Goal: Task Accomplishment & Management: Use online tool/utility

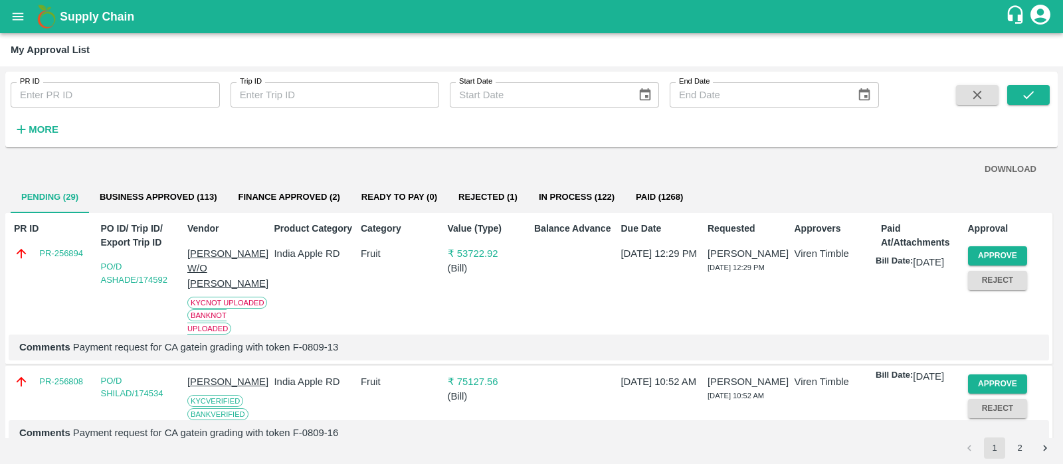
click at [777, 154] on div "DOWNLOAD Pending (29) Business Approved (113) Finance Approved (2) Ready To Pay…" at bounding box center [531, 295] width 1052 height 285
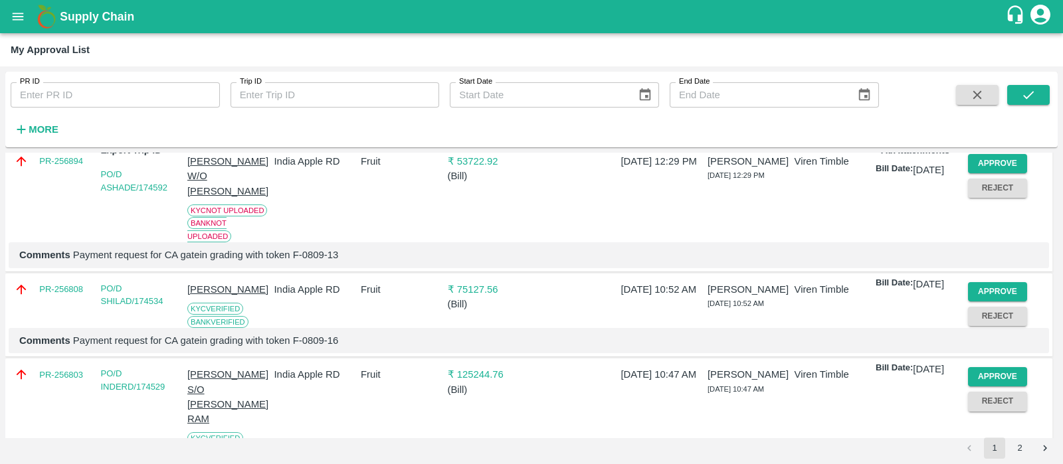
scroll to position [93, 0]
click at [1013, 290] on button "Approve" at bounding box center [998, 291] width 60 height 19
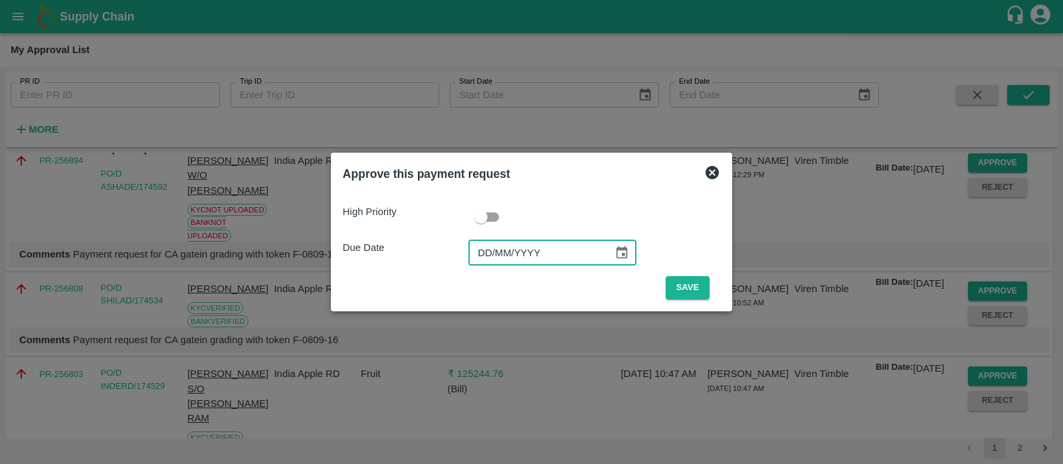
click at [491, 247] on input "DD/MM/YYYY" at bounding box center [535, 252] width 135 height 25
type input "[DATE]"
click at [691, 280] on button "Save" at bounding box center [687, 287] width 44 height 23
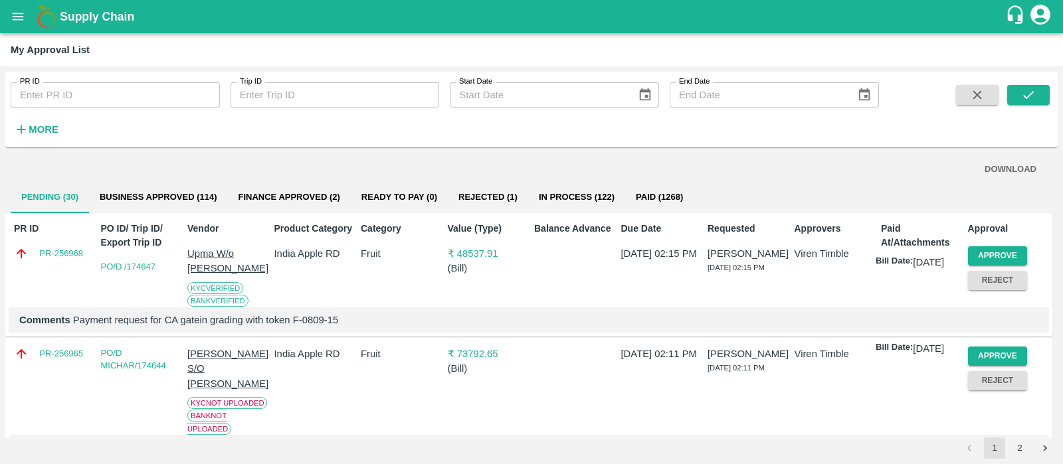
scroll to position [7, 0]
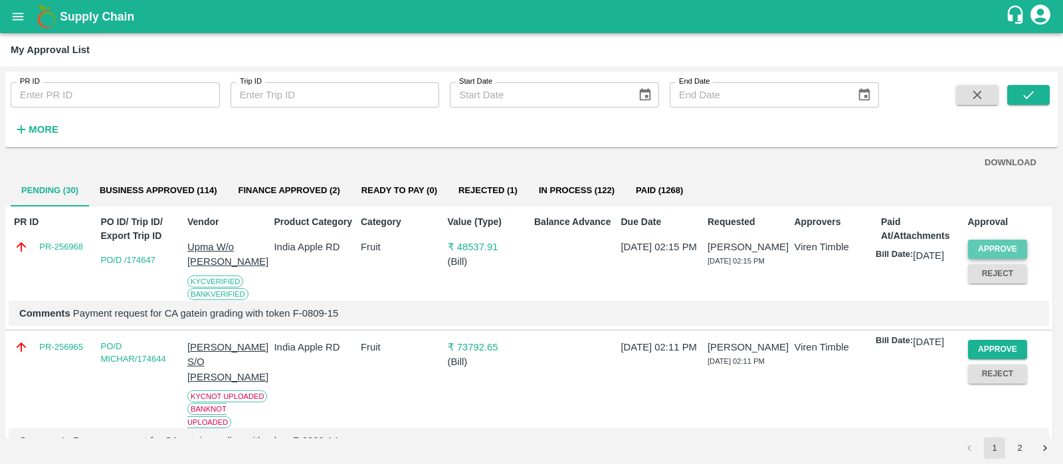
click at [990, 246] on button "Approve" at bounding box center [998, 249] width 60 height 19
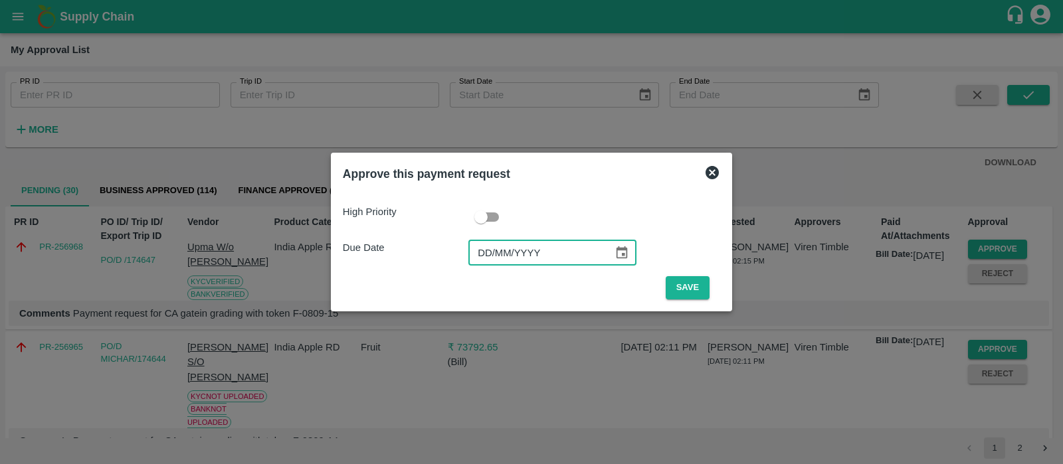
click at [489, 250] on input "DD/MM/YYYY" at bounding box center [535, 252] width 135 height 25
type input "[DATE]"
click at [685, 292] on button "Save" at bounding box center [687, 287] width 44 height 23
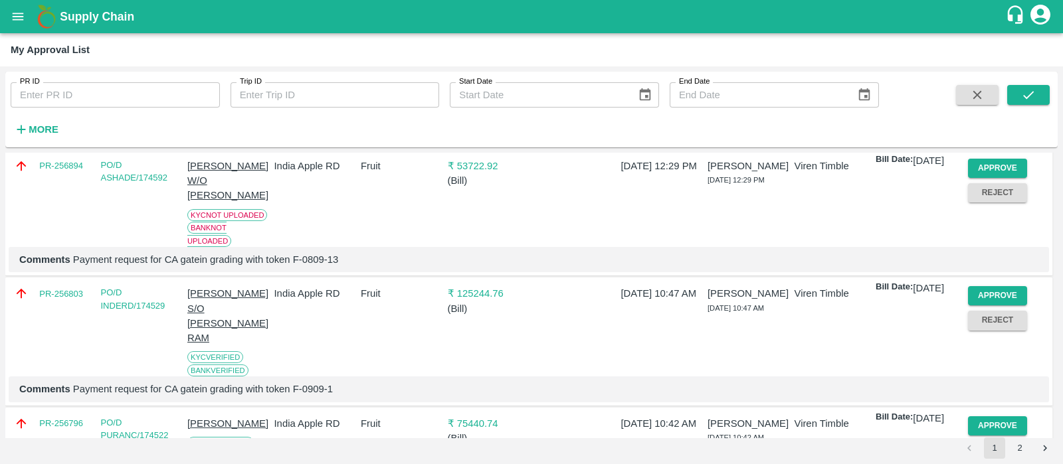
scroll to position [216, 0]
click at [978, 293] on button "Approve" at bounding box center [998, 295] width 60 height 19
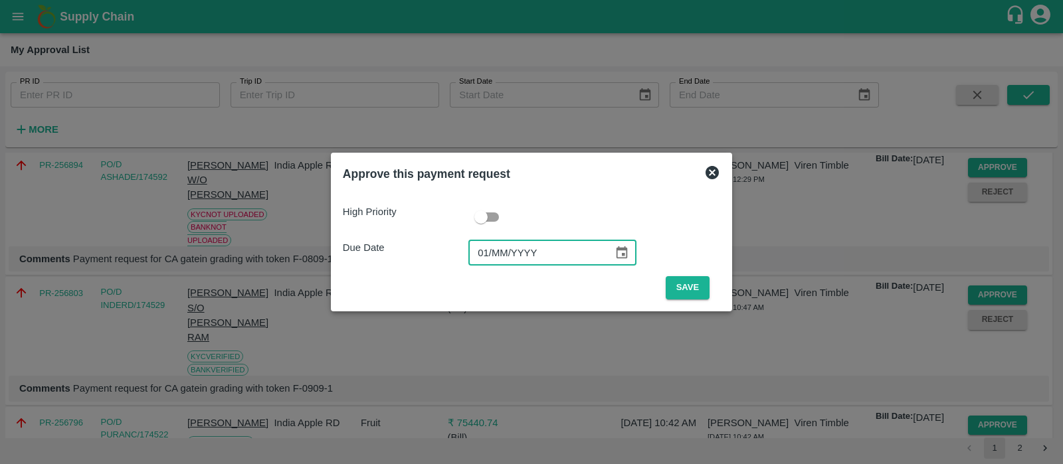
click at [489, 261] on input "01/MM/YYYY" at bounding box center [535, 252] width 135 height 25
type input "[DATE]"
click at [691, 282] on button "Save" at bounding box center [687, 287] width 44 height 23
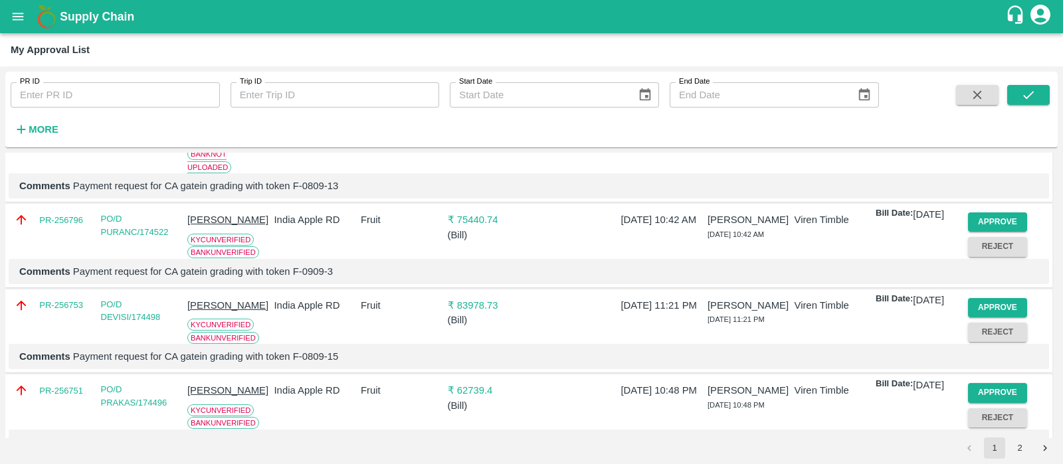
scroll to position [290, 0]
click at [976, 218] on button "Approve" at bounding box center [998, 221] width 60 height 19
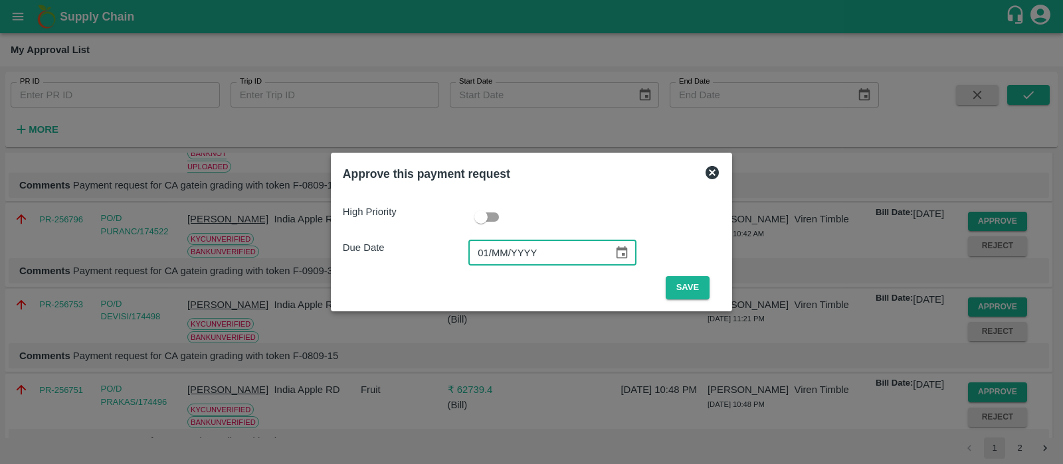
click at [491, 246] on input "01/MM/YYYY" at bounding box center [535, 252] width 135 height 25
type input "[DATE]"
click at [687, 286] on button "Save" at bounding box center [687, 287] width 44 height 23
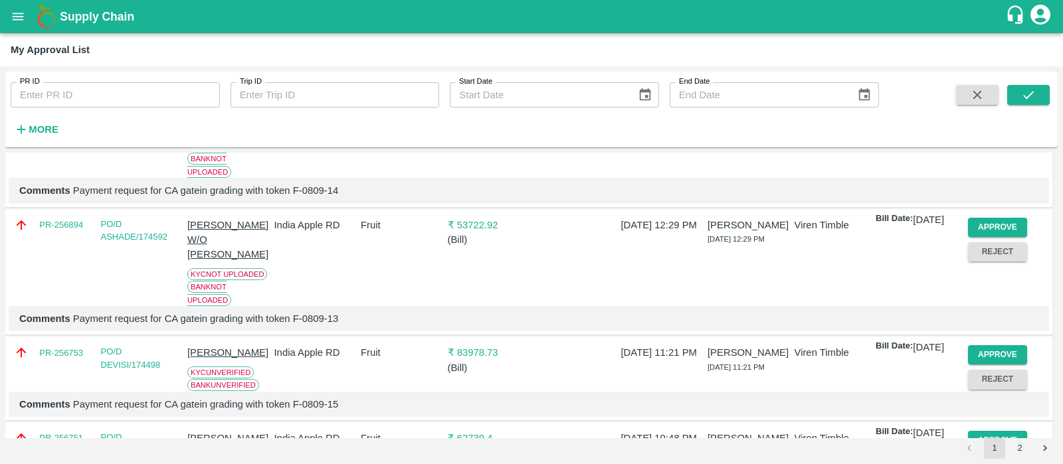
scroll to position [159, 0]
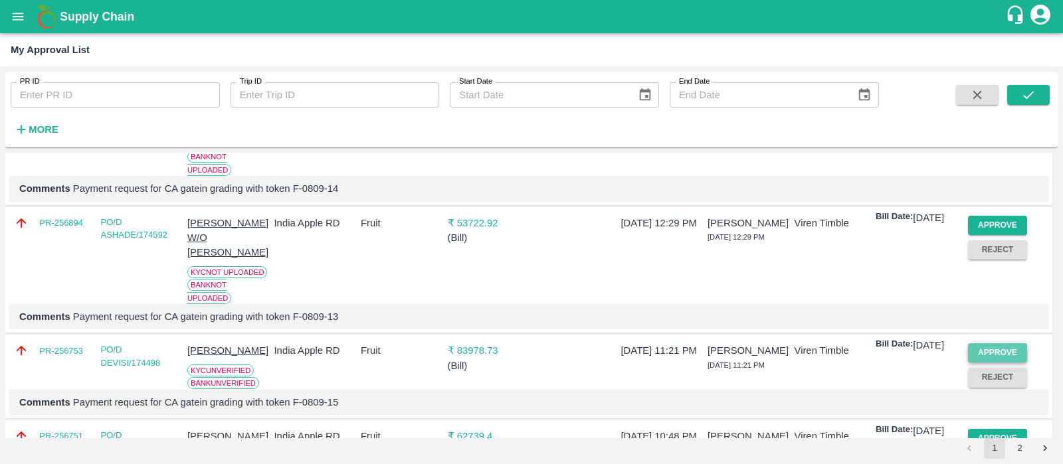
click at [1016, 351] on button "Approve" at bounding box center [998, 352] width 60 height 19
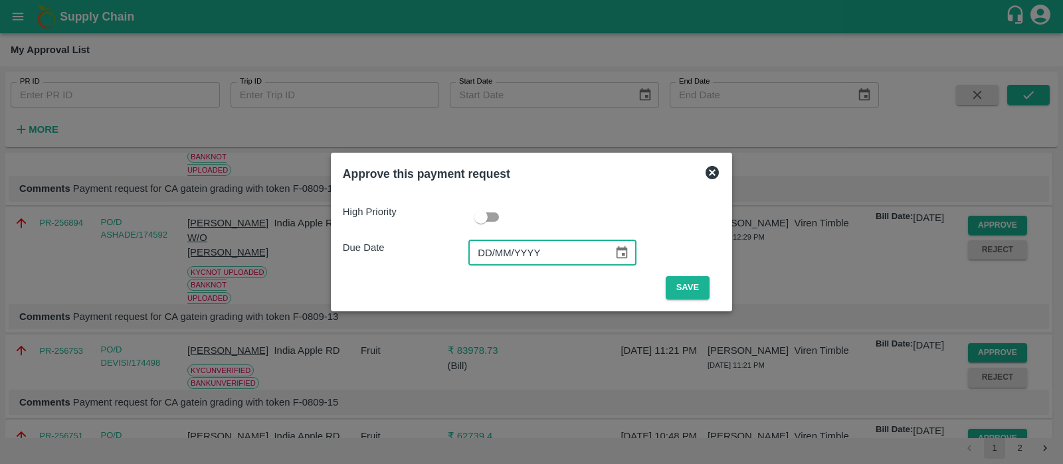
click at [491, 250] on input "DD/MM/YYYY" at bounding box center [535, 252] width 135 height 25
type input "[DATE]"
click at [701, 279] on button "Save" at bounding box center [687, 287] width 44 height 23
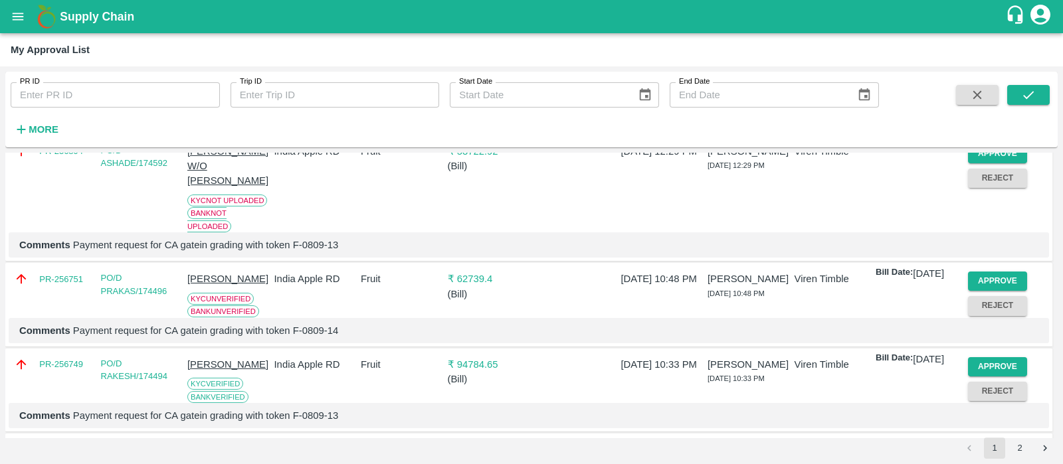
scroll to position [230, 0]
click at [993, 277] on button "Approve" at bounding box center [998, 281] width 60 height 19
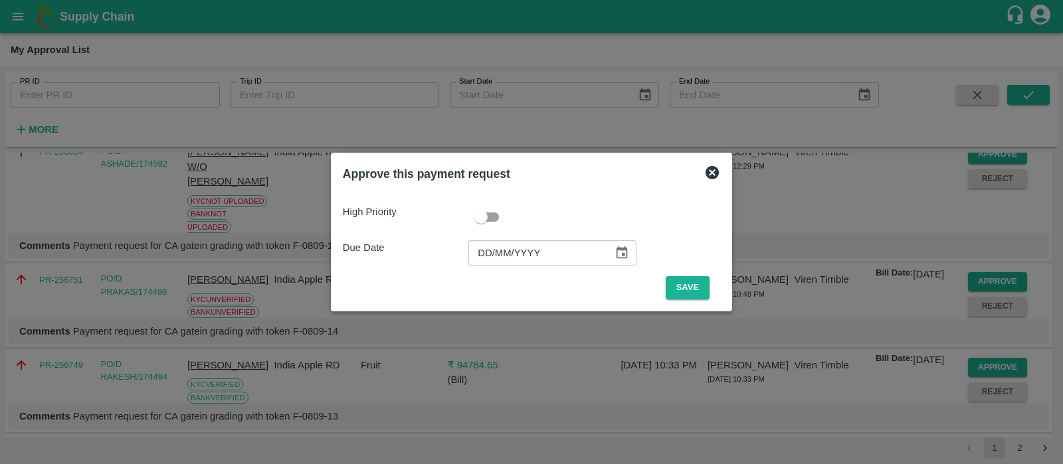
click at [485, 245] on input "DD/MM/YYYY" at bounding box center [535, 252] width 135 height 25
type input "[DATE]"
click at [694, 284] on button "Save" at bounding box center [687, 287] width 44 height 23
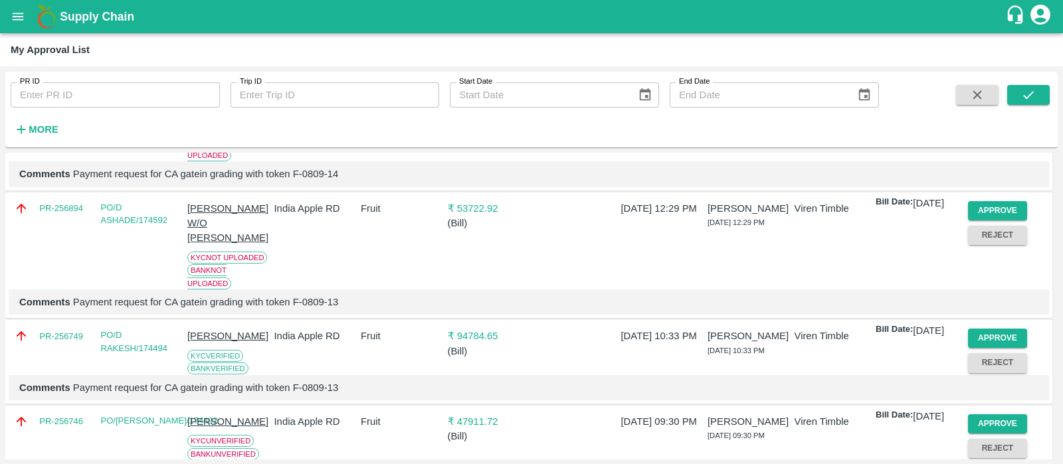
scroll to position [214, 0]
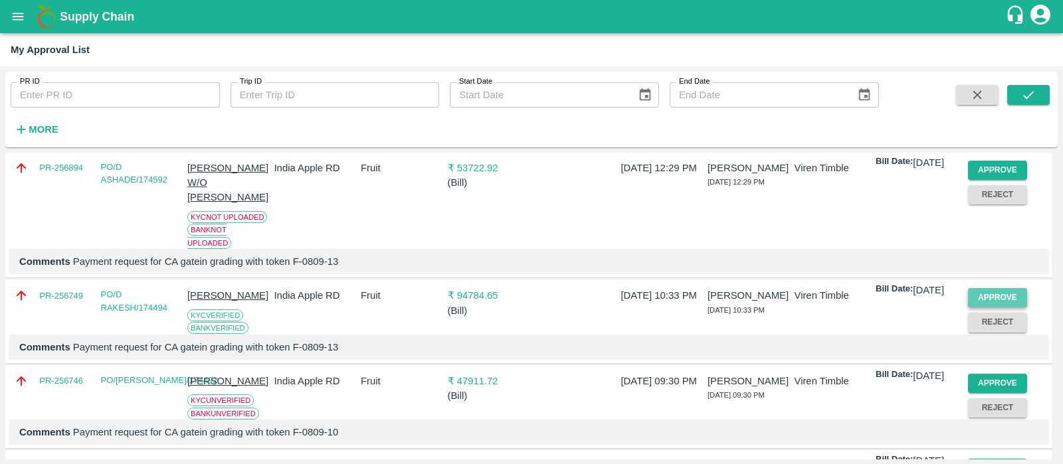
click at [997, 292] on button "Approve" at bounding box center [998, 297] width 60 height 19
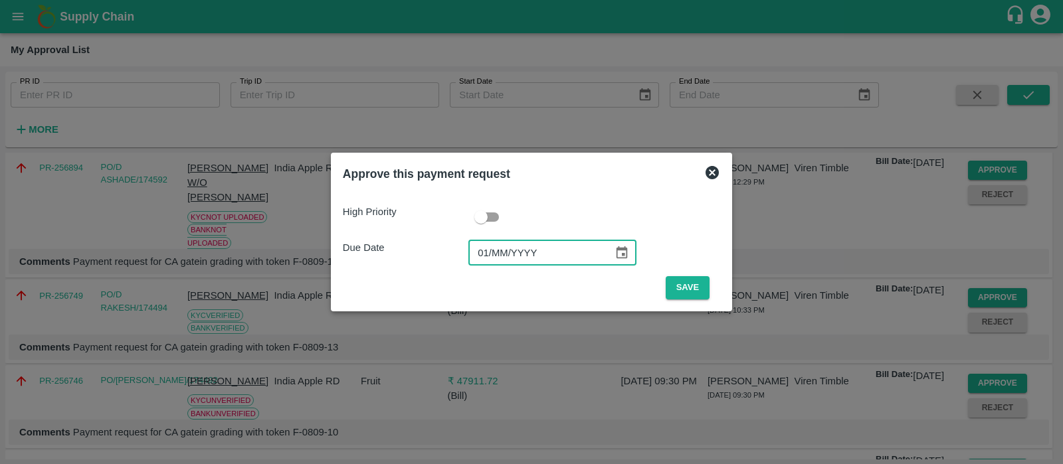
click at [485, 253] on input "01/MM/YYYY" at bounding box center [535, 252] width 135 height 25
type input "[DATE]"
click at [688, 293] on button "Save" at bounding box center [687, 287] width 44 height 23
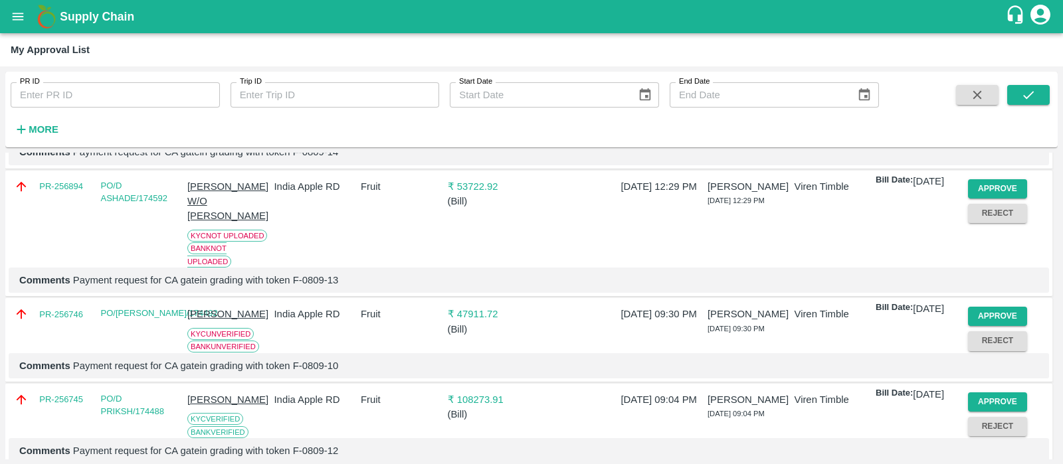
scroll to position [204, 0]
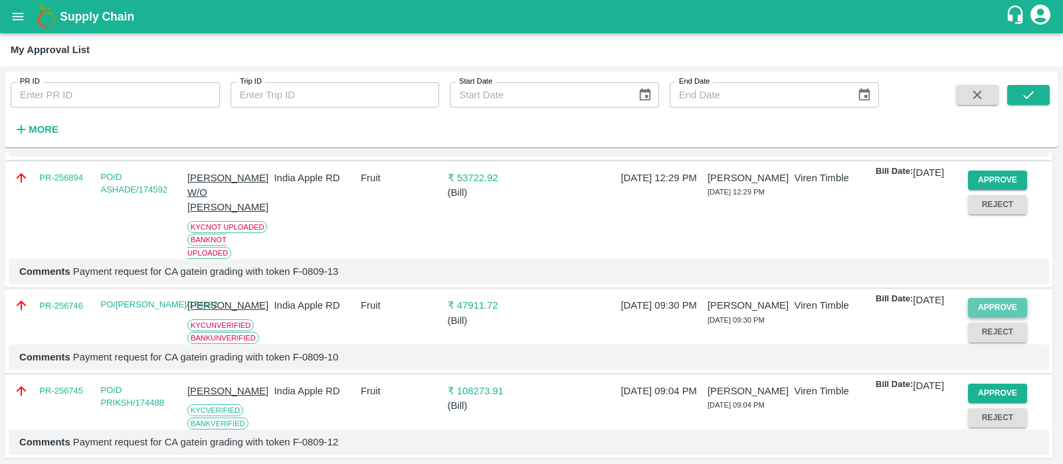
click at [986, 308] on button "Approve" at bounding box center [998, 307] width 60 height 19
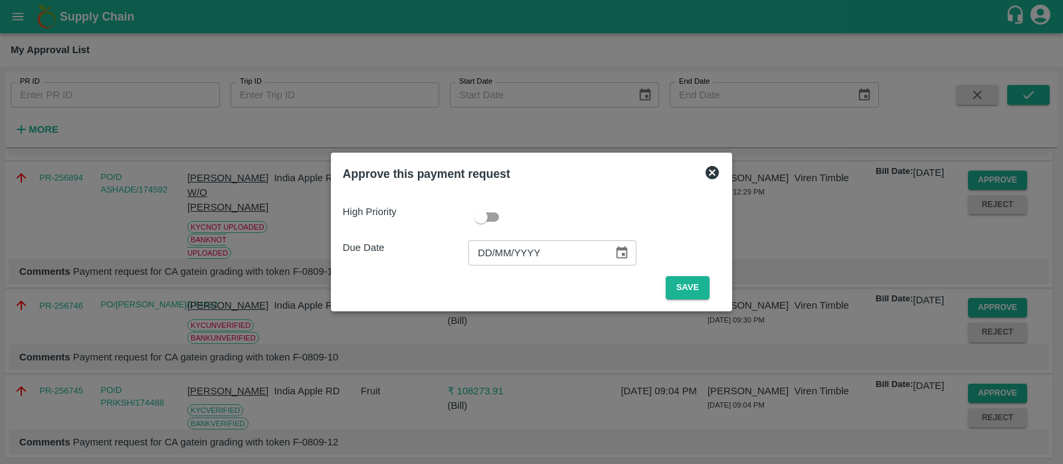
click at [479, 248] on input "DD/MM/YYYY" at bounding box center [535, 252] width 135 height 25
type input "[DATE]"
click at [689, 290] on button "Save" at bounding box center [687, 287] width 44 height 23
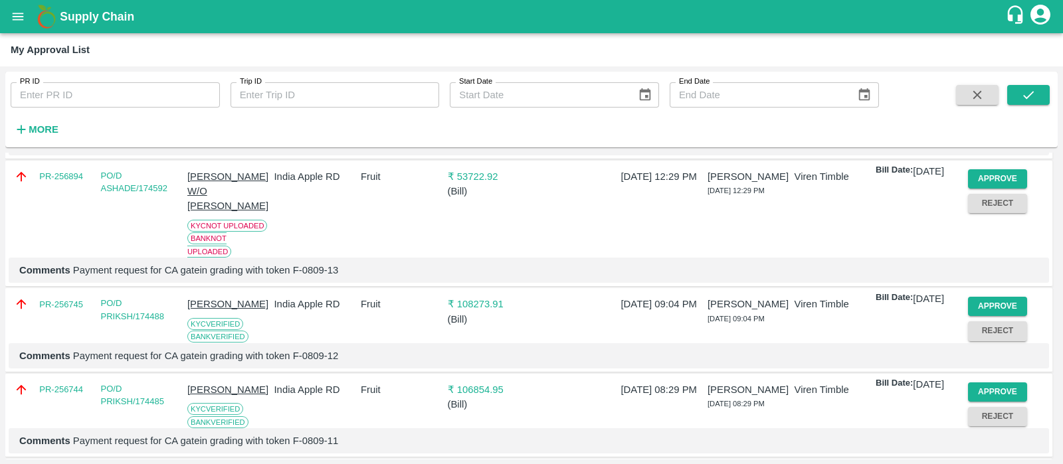
scroll to position [206, 0]
click at [986, 308] on button "Approve" at bounding box center [998, 305] width 60 height 19
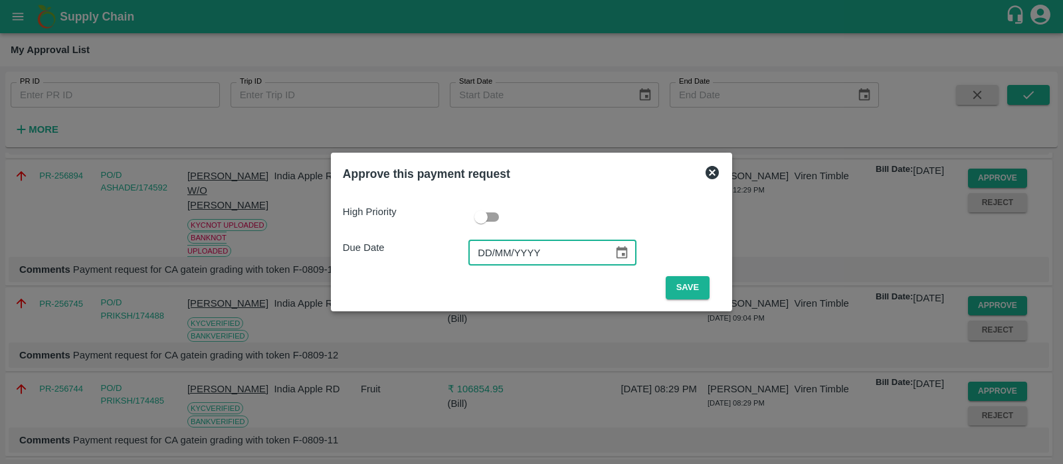
click at [483, 250] on input "DD/MM/YYYY" at bounding box center [535, 252] width 135 height 25
type input "[DATE]"
click at [675, 294] on button "Save" at bounding box center [687, 287] width 44 height 23
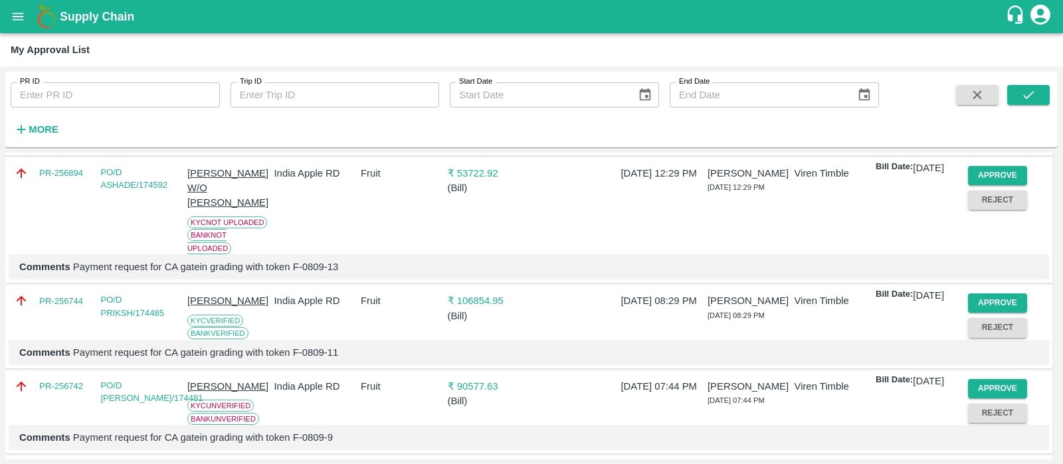
scroll to position [183, 0]
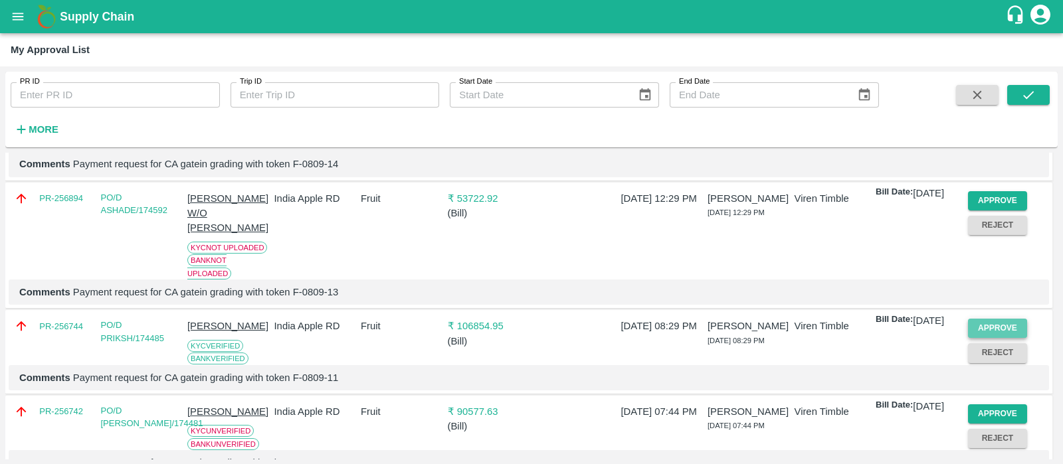
click at [984, 329] on button "Approve" at bounding box center [998, 328] width 60 height 19
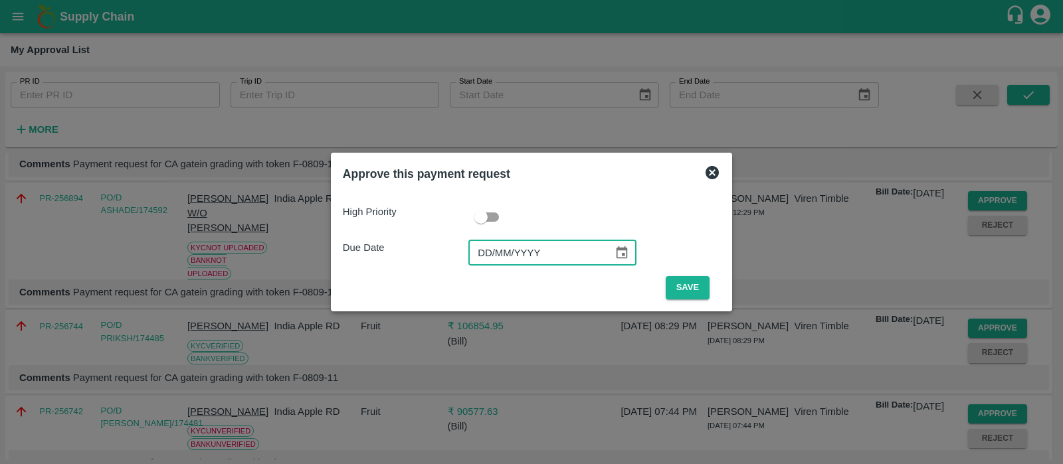
click at [485, 244] on input "DD/MM/YYYY" at bounding box center [535, 252] width 135 height 25
type input "[DATE]"
click at [674, 282] on button "Save" at bounding box center [687, 287] width 44 height 23
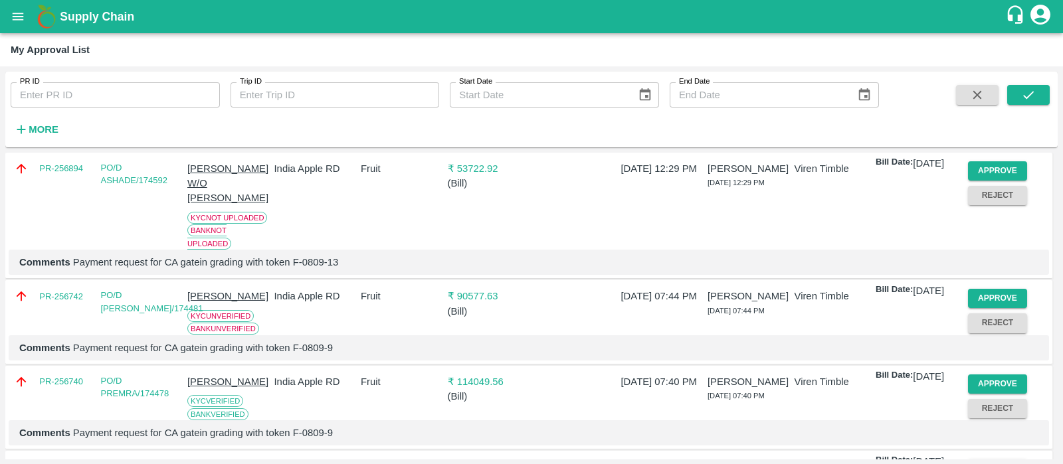
scroll to position [214, 0]
click at [999, 297] on button "Approve" at bounding box center [998, 297] width 60 height 19
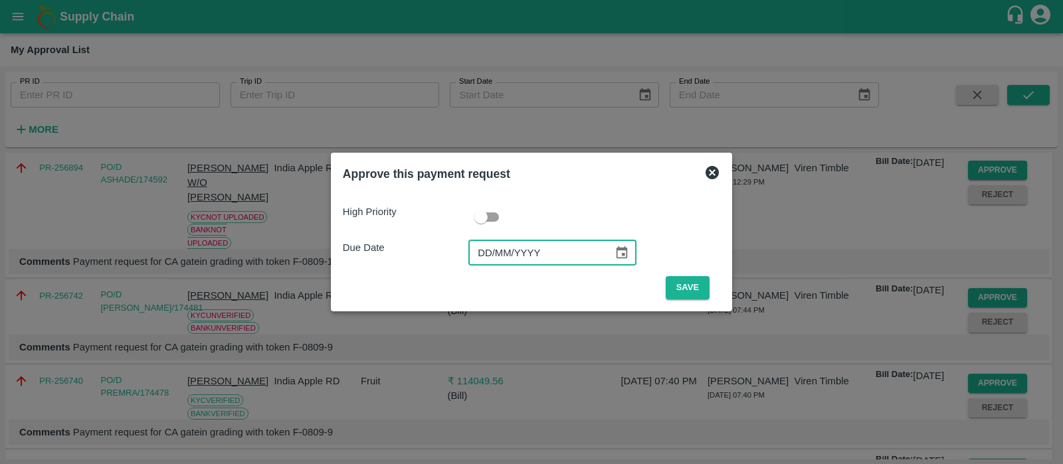
click at [493, 258] on input "DD/MM/YYYY" at bounding box center [535, 252] width 135 height 25
type input "[DATE]"
click at [686, 280] on button "Save" at bounding box center [687, 287] width 44 height 23
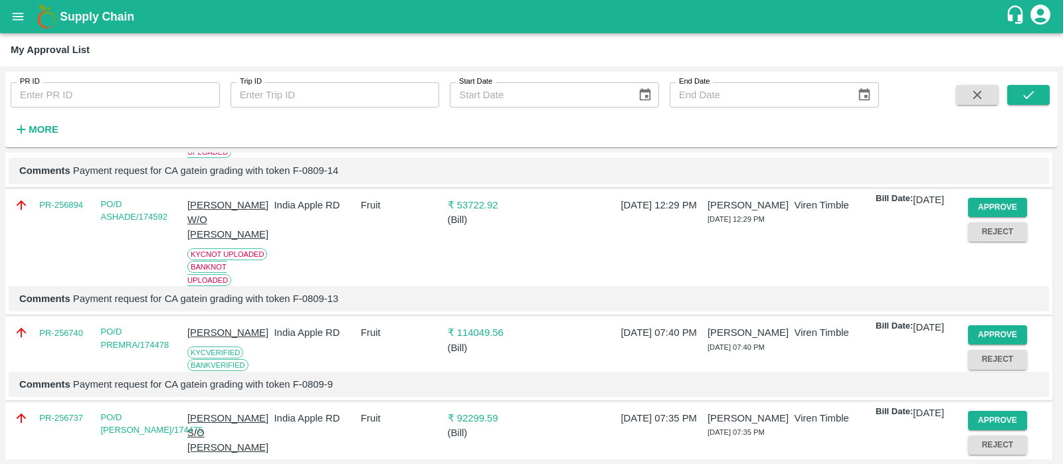
scroll to position [215, 0]
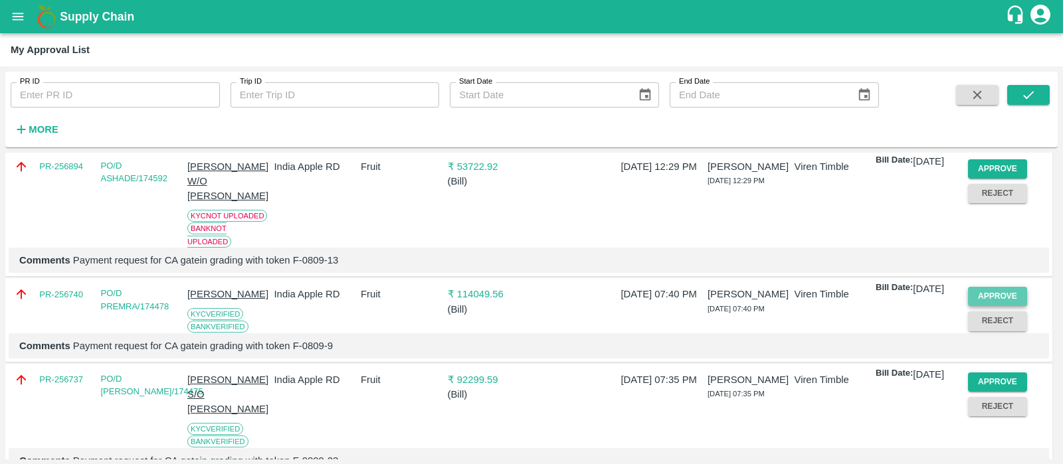
click at [976, 294] on button "Approve" at bounding box center [998, 296] width 60 height 19
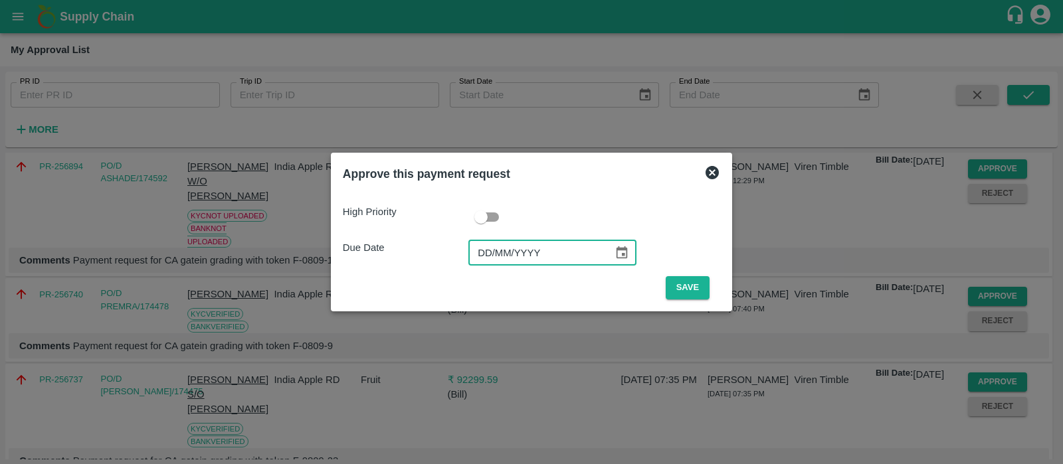
click at [489, 254] on input "DD/MM/YYYY" at bounding box center [535, 252] width 135 height 25
type input "[DATE]"
click at [674, 282] on button "Save" at bounding box center [687, 287] width 44 height 23
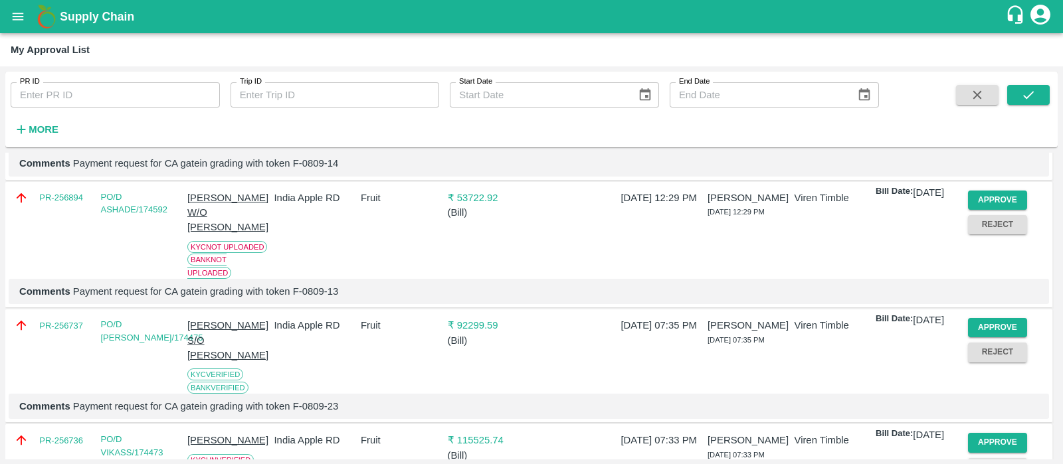
scroll to position [191, 0]
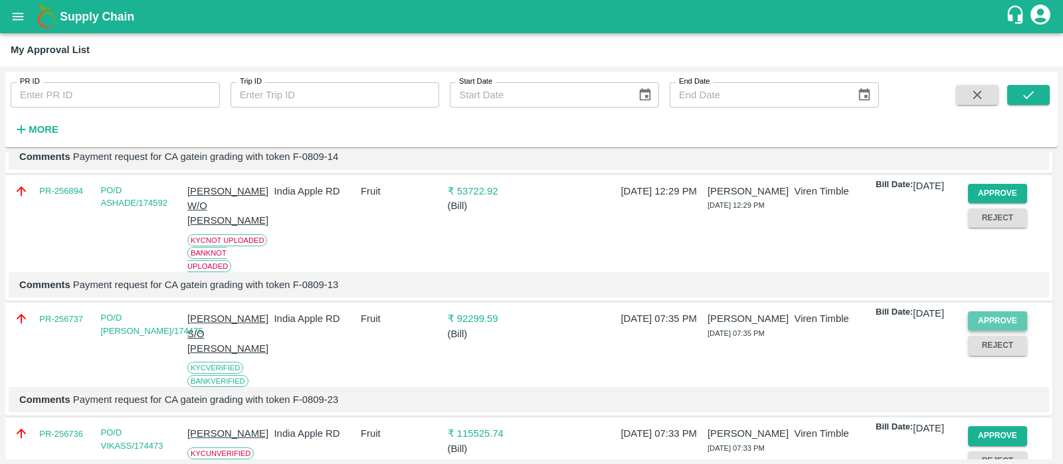
click at [1006, 313] on button "Approve" at bounding box center [998, 320] width 60 height 19
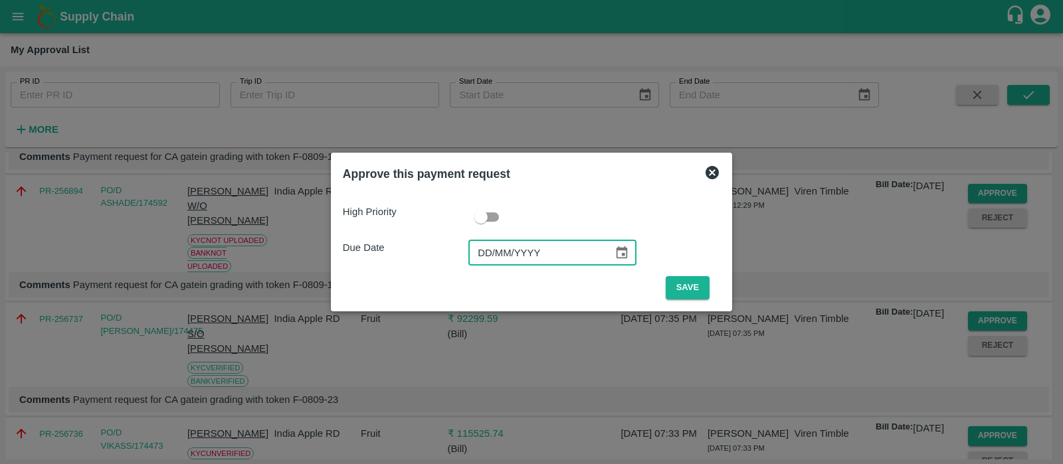
click at [489, 256] on input "DD/MM/YYYY" at bounding box center [535, 252] width 135 height 25
type input "[DATE]"
click at [671, 284] on button "Save" at bounding box center [687, 287] width 44 height 23
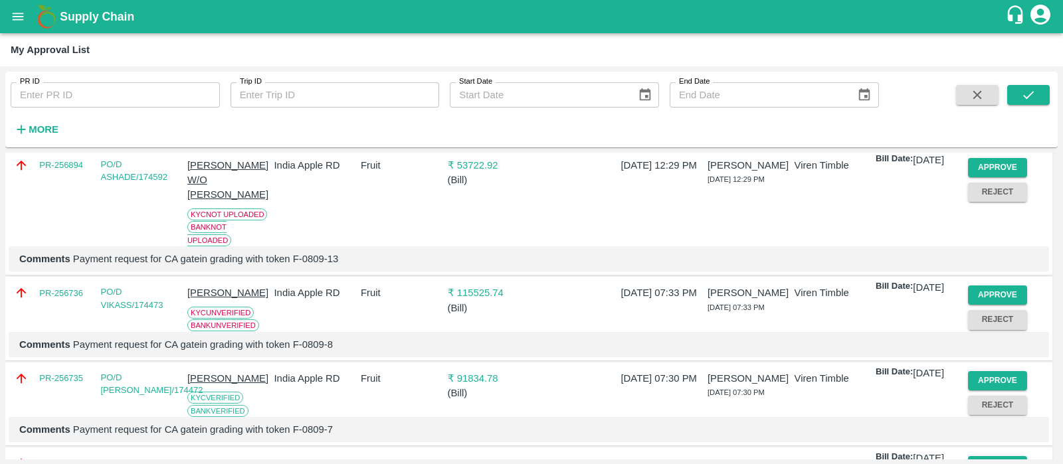
scroll to position [230, 0]
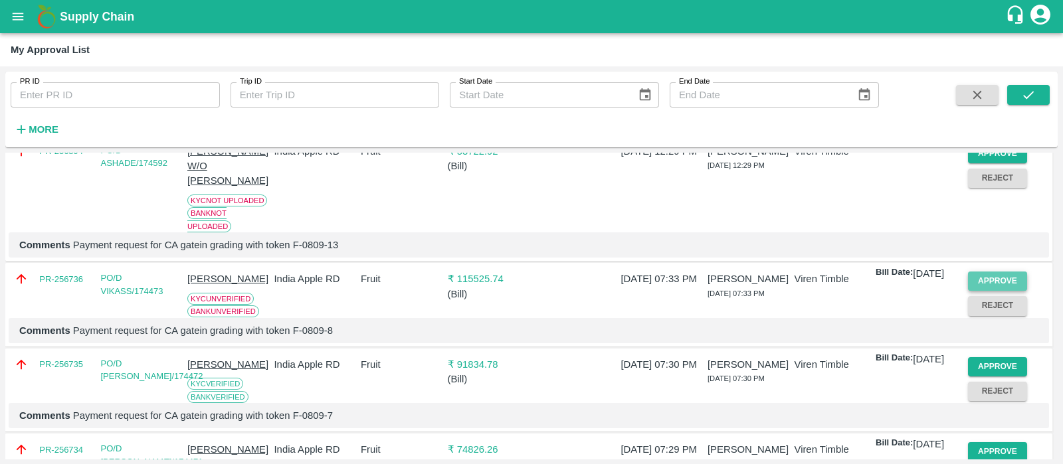
click at [1009, 284] on button "Approve" at bounding box center [998, 281] width 60 height 19
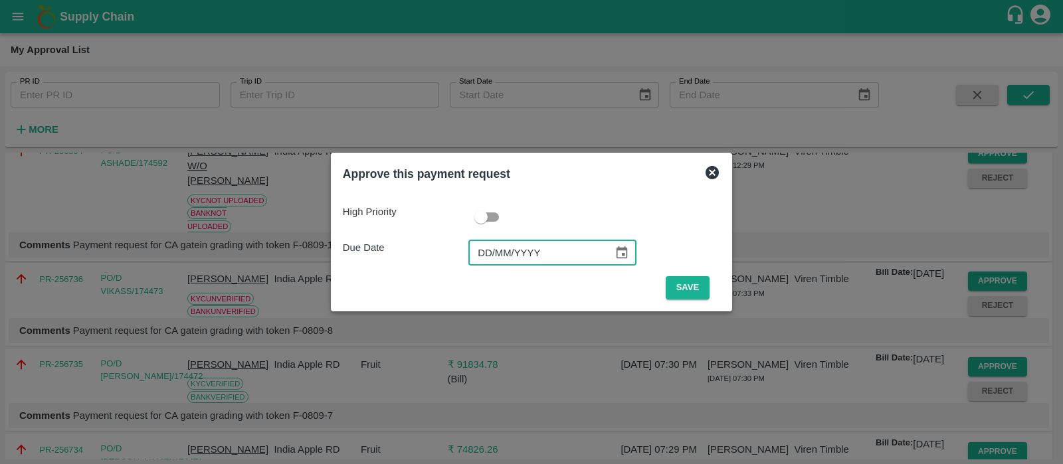
click at [488, 250] on input "DD/MM/YYYY" at bounding box center [535, 252] width 135 height 25
type input "[DATE]"
click at [691, 290] on button "Save" at bounding box center [687, 287] width 44 height 23
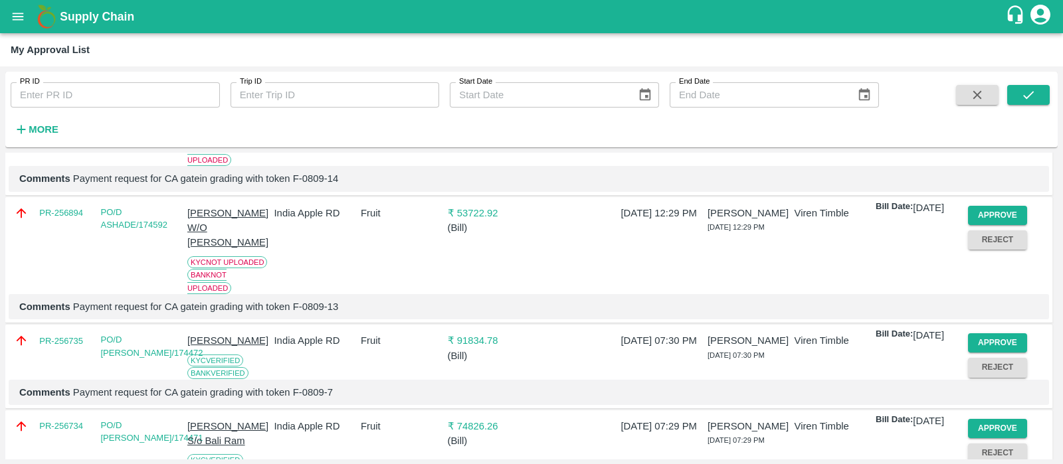
scroll to position [201, 0]
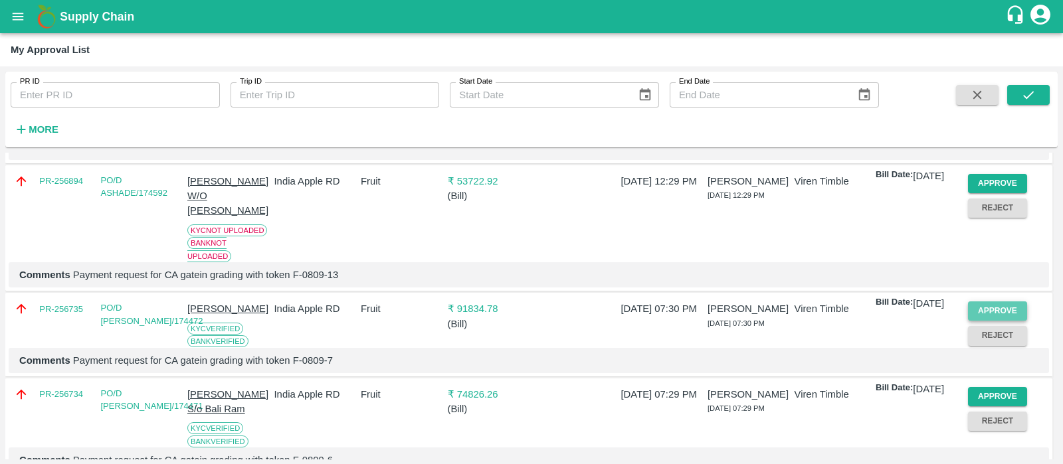
click at [1009, 312] on button "Approve" at bounding box center [998, 310] width 60 height 19
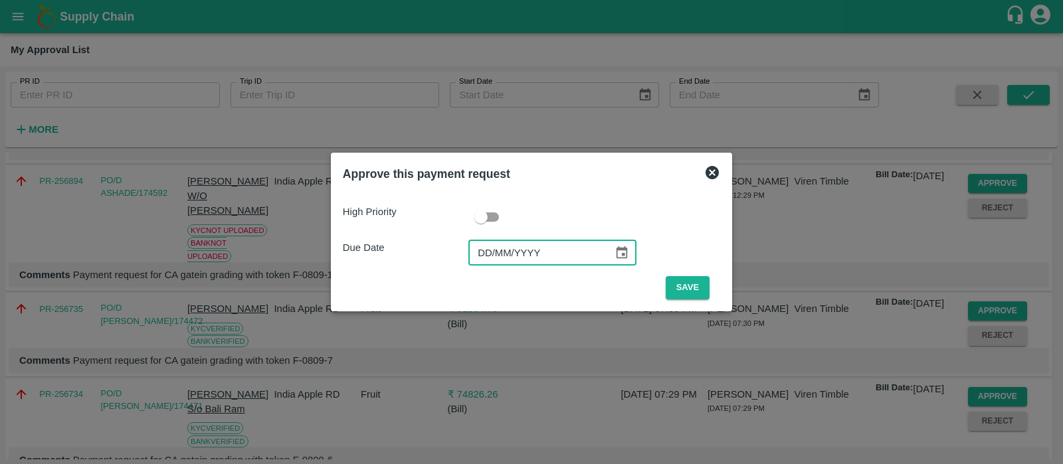
click at [491, 251] on input "DD/MM/YYYY" at bounding box center [535, 252] width 135 height 25
type input "[DATE]"
click at [686, 290] on button "Save" at bounding box center [687, 287] width 44 height 23
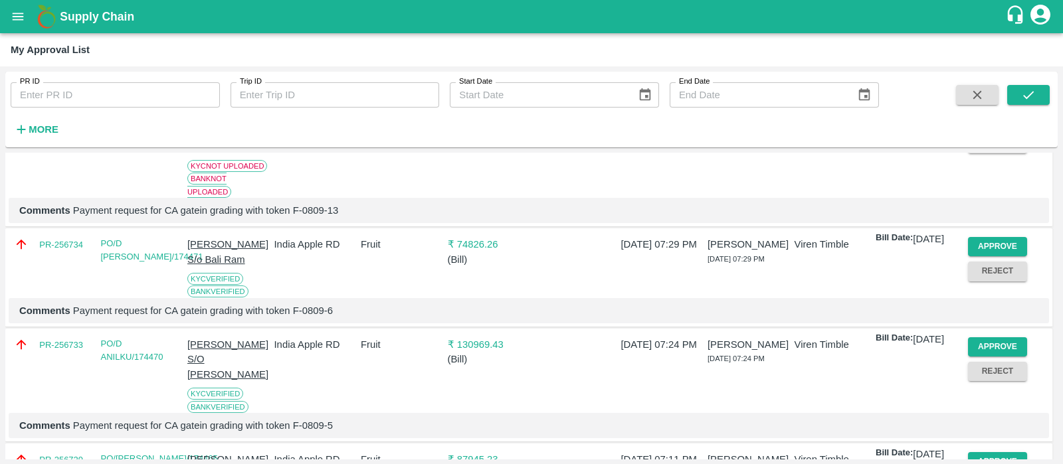
scroll to position [265, 0]
click at [1006, 246] on button "Approve" at bounding box center [998, 246] width 60 height 19
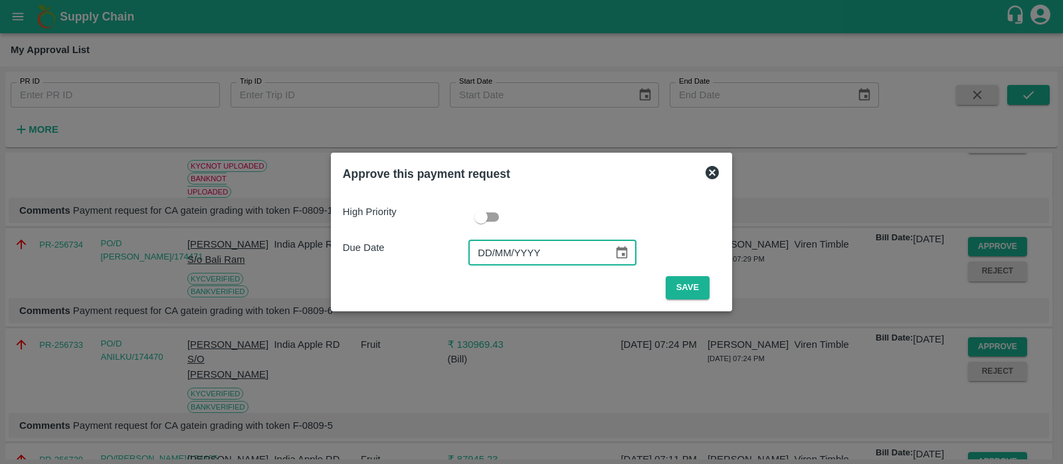
click at [484, 250] on input "DD/MM/YYYY" at bounding box center [535, 252] width 135 height 25
type input "[DATE]"
click at [684, 277] on button "Save" at bounding box center [687, 287] width 44 height 23
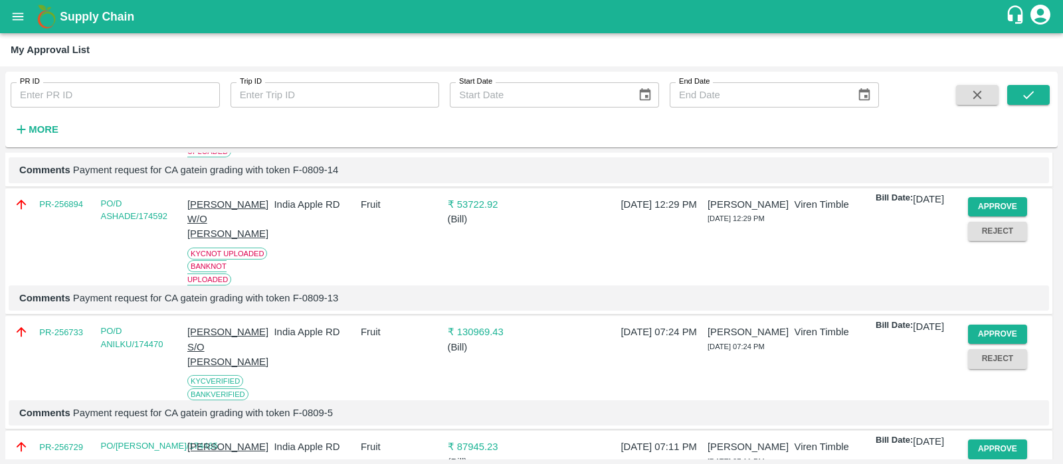
scroll to position [183, 0]
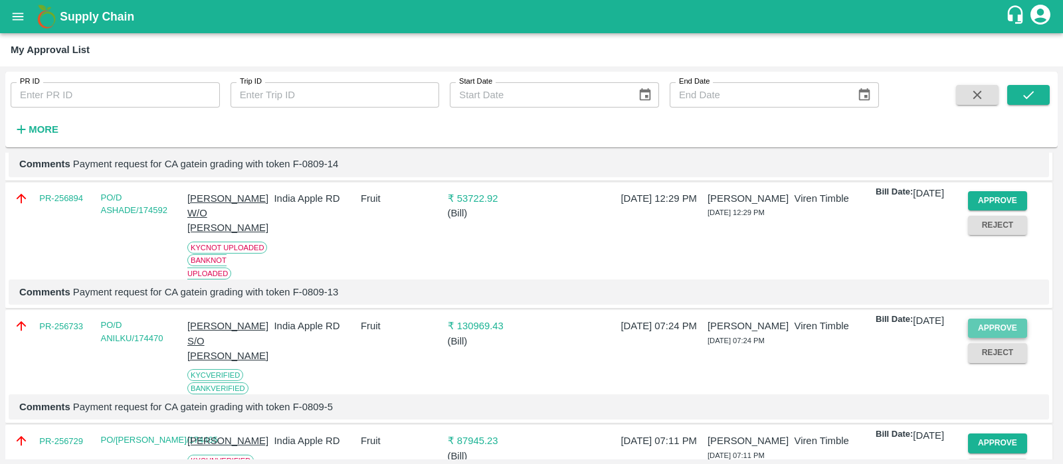
click at [981, 327] on button "Approve" at bounding box center [998, 328] width 60 height 19
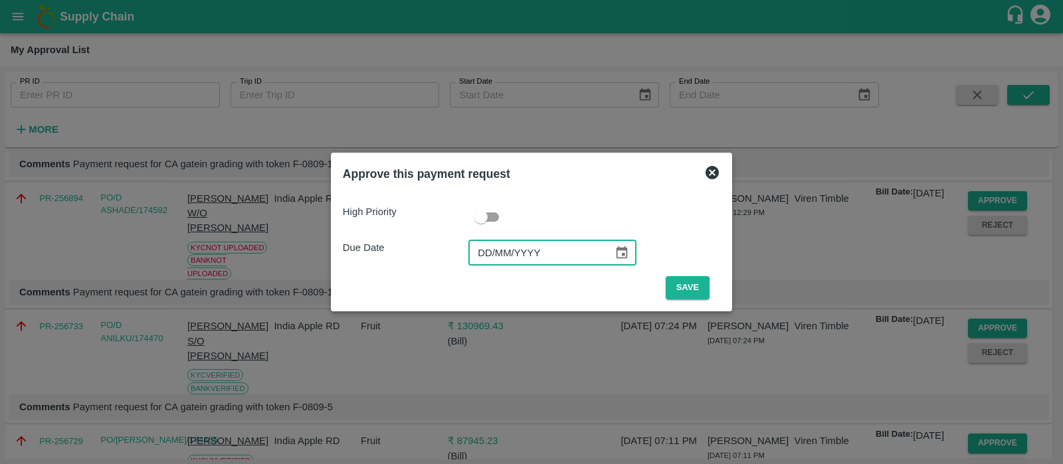
click at [479, 260] on input "DD/MM/YYYY" at bounding box center [535, 252] width 135 height 25
type input "[DATE]"
click at [677, 284] on button "Save" at bounding box center [687, 287] width 44 height 23
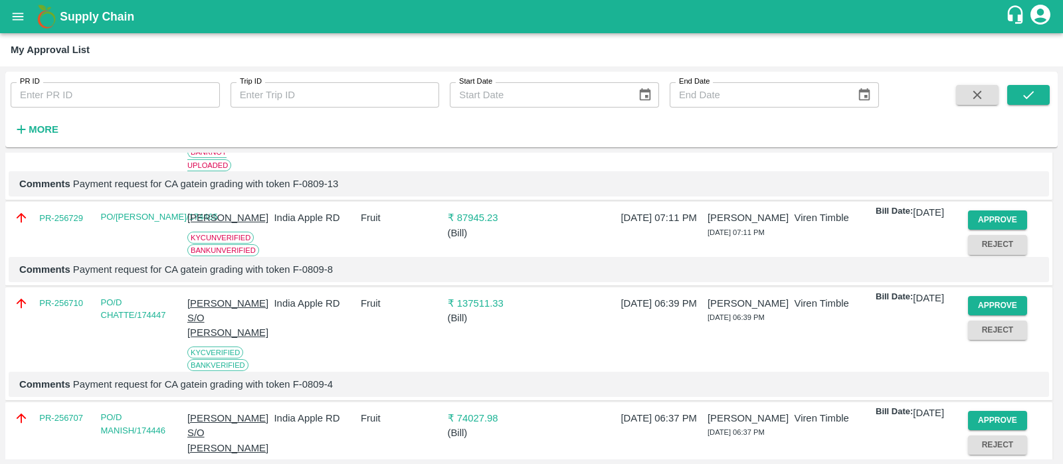
scroll to position [292, 0]
click at [981, 223] on button "Approve" at bounding box center [998, 220] width 60 height 19
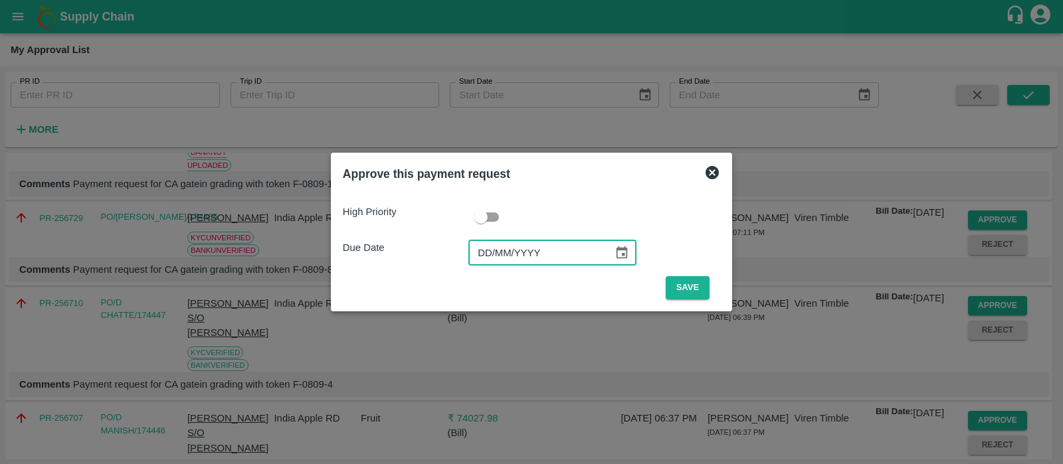
click at [488, 252] on input "DD/MM/YYYY" at bounding box center [535, 252] width 135 height 25
type input "[DATE]"
click at [689, 284] on button "Save" at bounding box center [687, 287] width 44 height 23
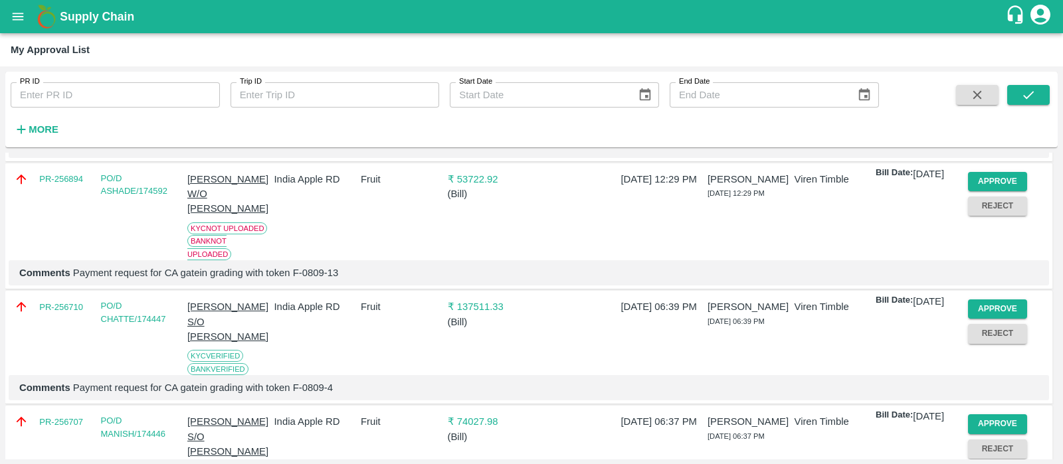
scroll to position [222, 0]
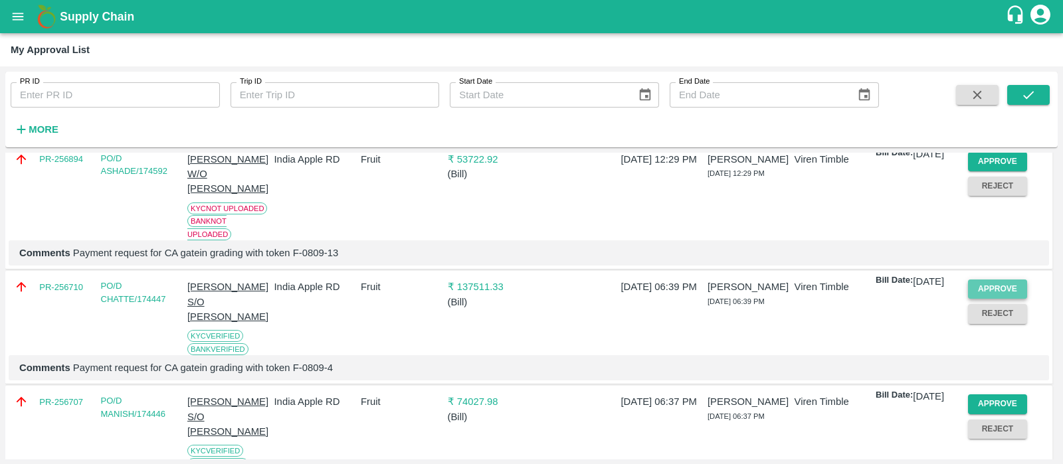
click at [986, 288] on button "Approve" at bounding box center [998, 289] width 60 height 19
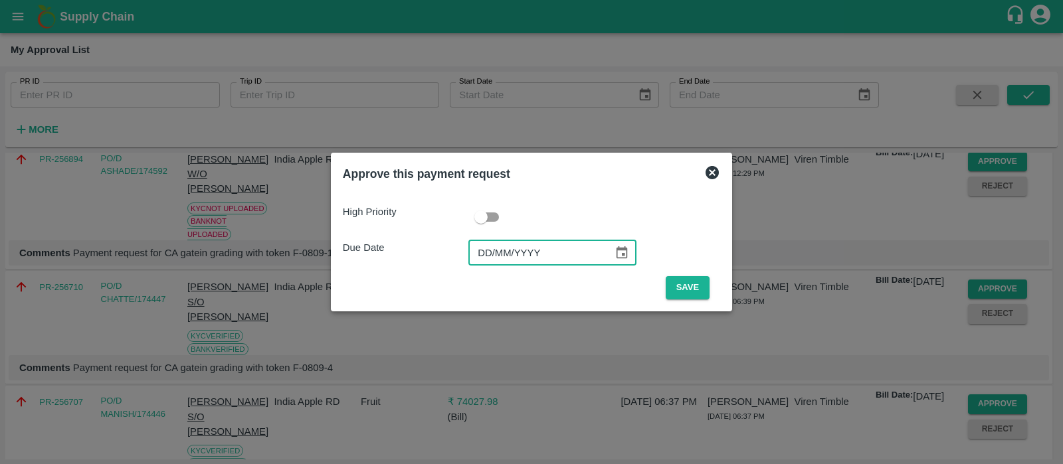
click at [496, 258] on input "DD/MM/YYYY" at bounding box center [535, 252] width 135 height 25
type input "[DATE]"
click at [677, 290] on button "Save" at bounding box center [687, 287] width 44 height 23
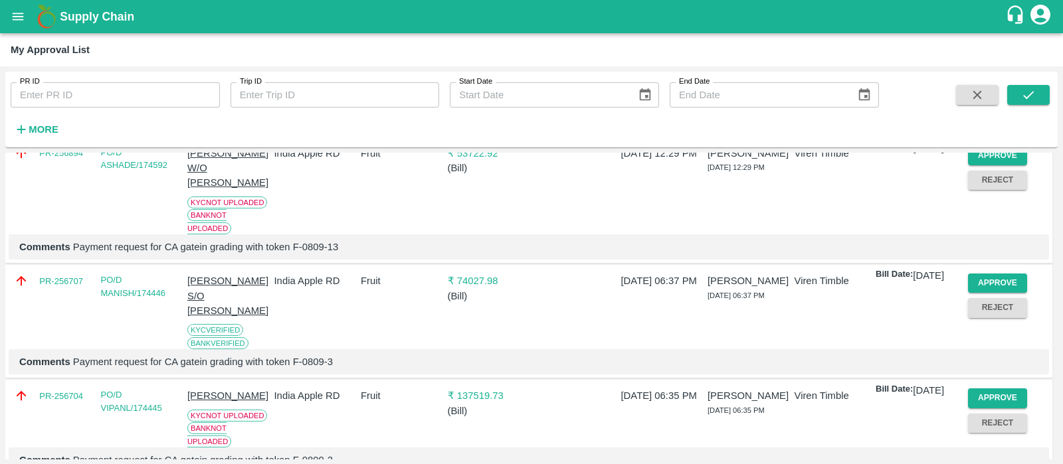
scroll to position [245, 0]
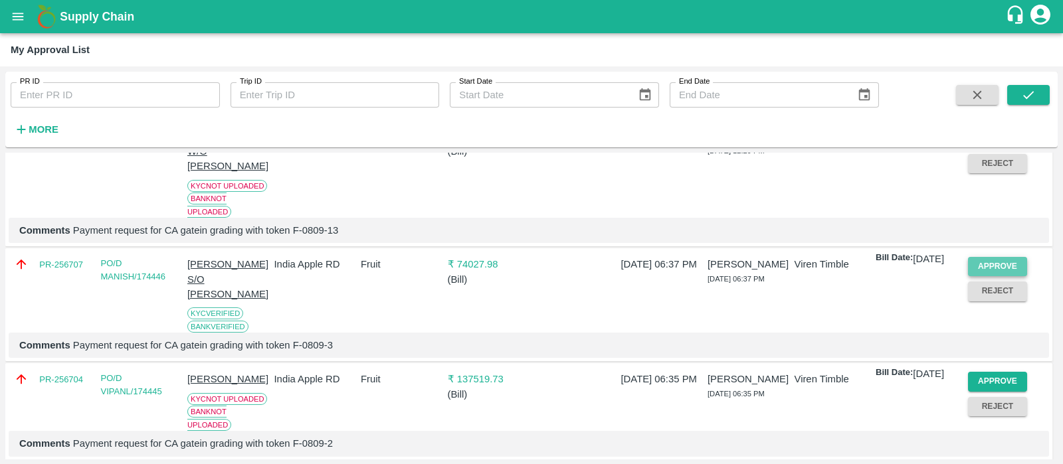
click at [1009, 260] on button "Approve" at bounding box center [998, 266] width 60 height 19
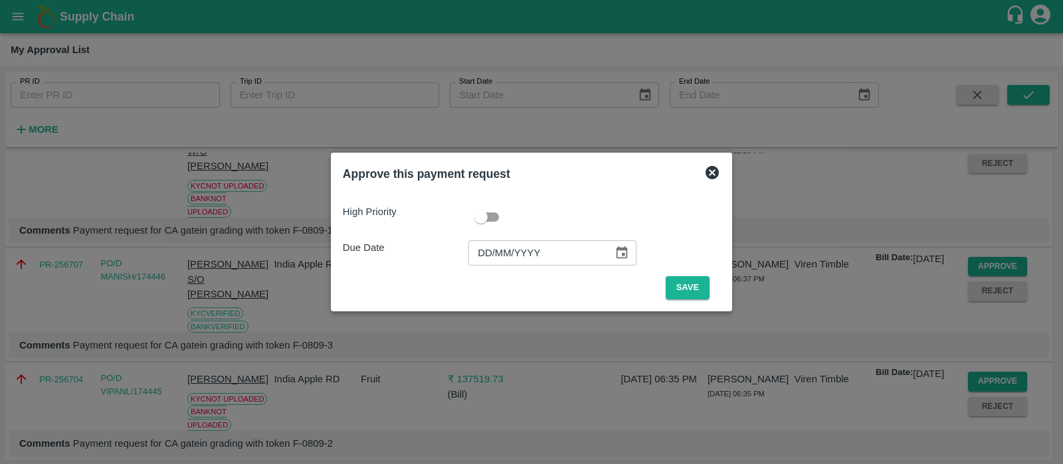
click at [481, 252] on input "DD/MM/YYYY" at bounding box center [535, 252] width 135 height 25
click at [481, 252] on input "09/MM/YYYY" at bounding box center [535, 252] width 135 height 25
type input "[DATE]"
click at [665, 284] on button "Save" at bounding box center [687, 287] width 44 height 23
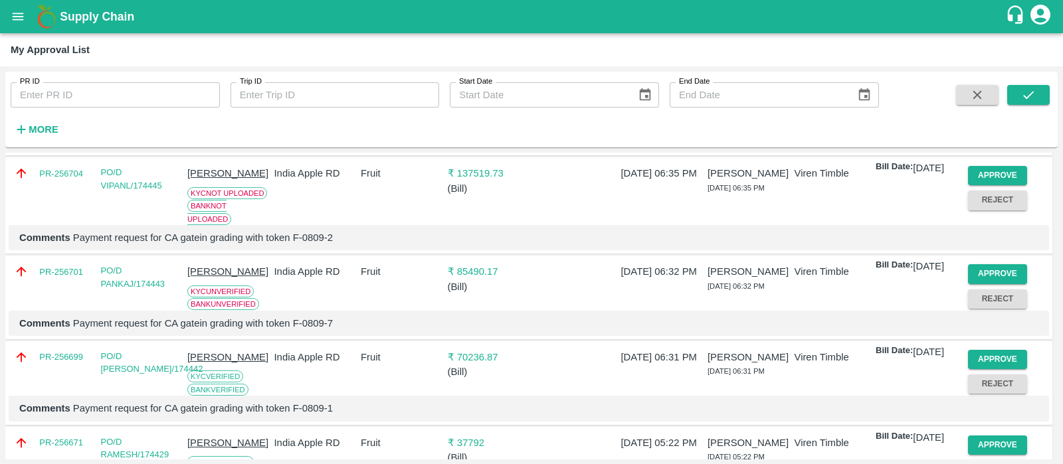
scroll to position [342, 0]
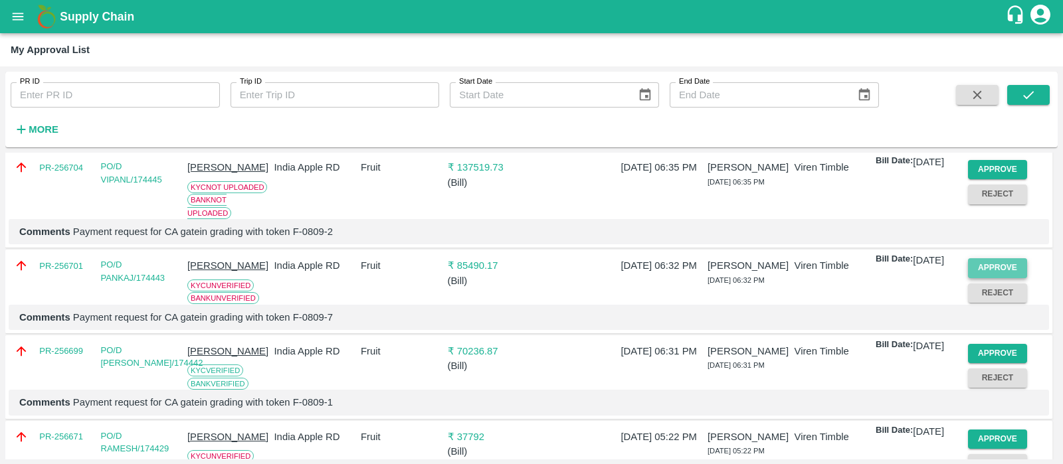
click at [995, 276] on button "Approve" at bounding box center [998, 267] width 60 height 19
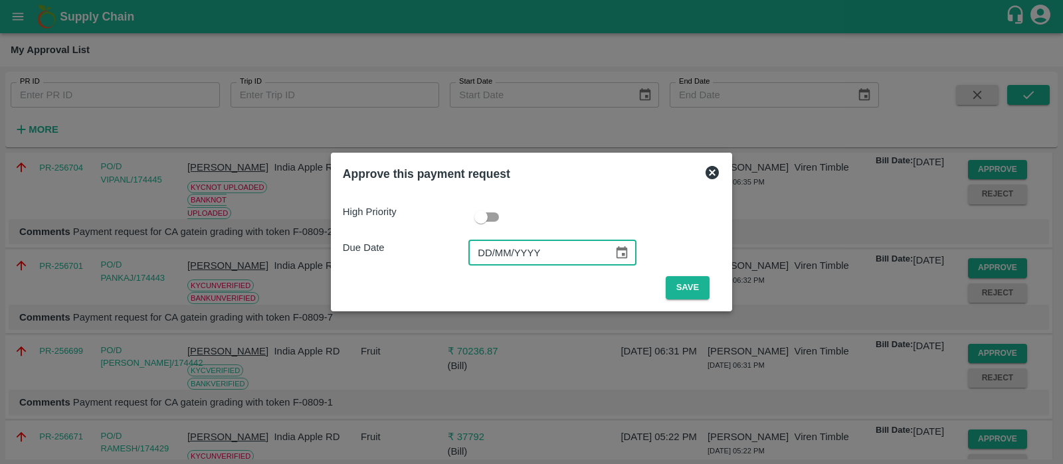
click at [476, 260] on input "DD/MM/YYYY" at bounding box center [535, 252] width 135 height 25
type input "[DATE]"
click at [679, 289] on button "Save" at bounding box center [687, 287] width 44 height 23
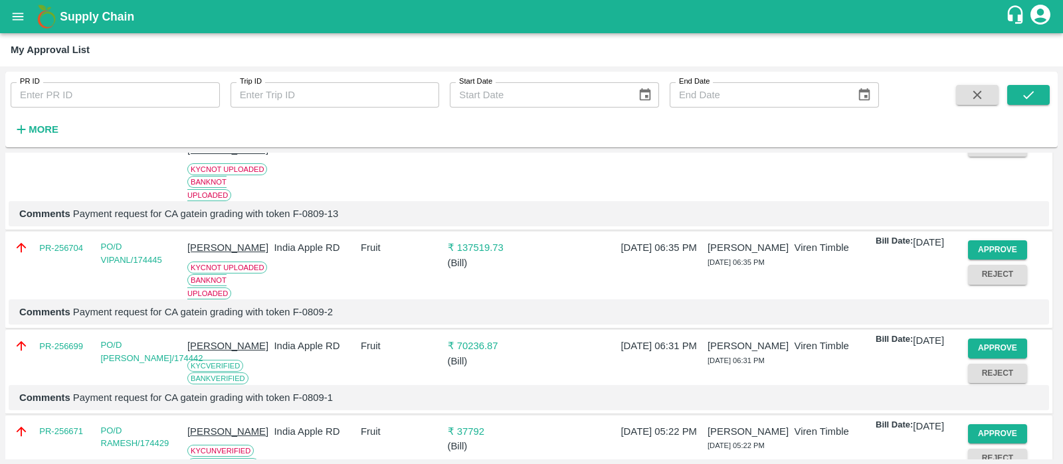
scroll to position [375, 0]
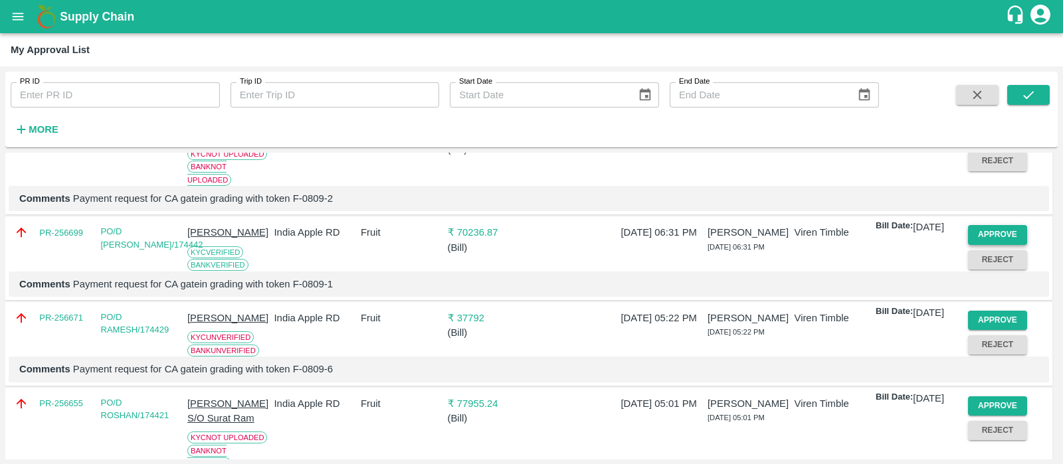
click at [976, 244] on button "Approve" at bounding box center [998, 234] width 60 height 19
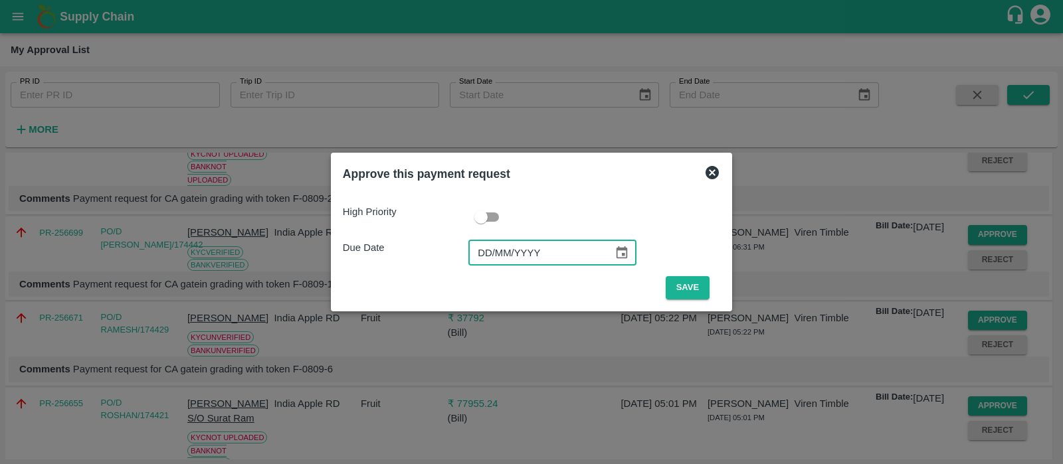
click at [483, 256] on input "DD/MM/YYYY" at bounding box center [535, 252] width 135 height 25
type input "[DATE]"
click at [695, 290] on button "Save" at bounding box center [687, 287] width 44 height 23
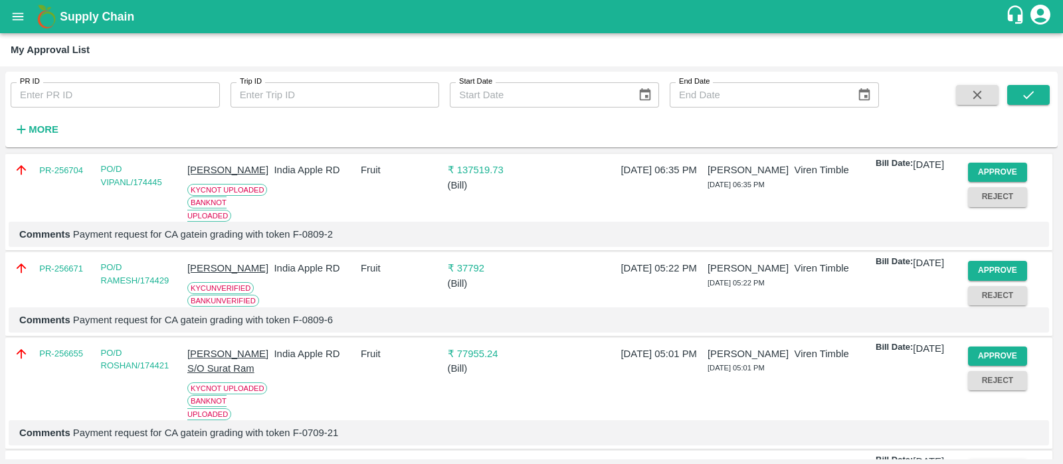
scroll to position [340, 0]
click at [1017, 280] on button "Approve" at bounding box center [998, 269] width 60 height 19
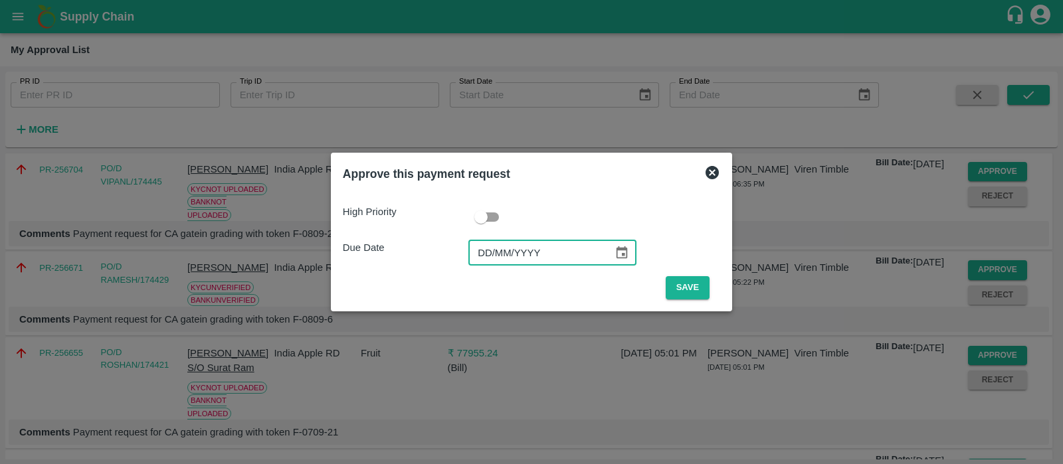
click at [485, 256] on input "DD/MM/YYYY" at bounding box center [535, 252] width 135 height 25
type input "[DATE]"
click at [697, 294] on button "Save" at bounding box center [687, 287] width 44 height 23
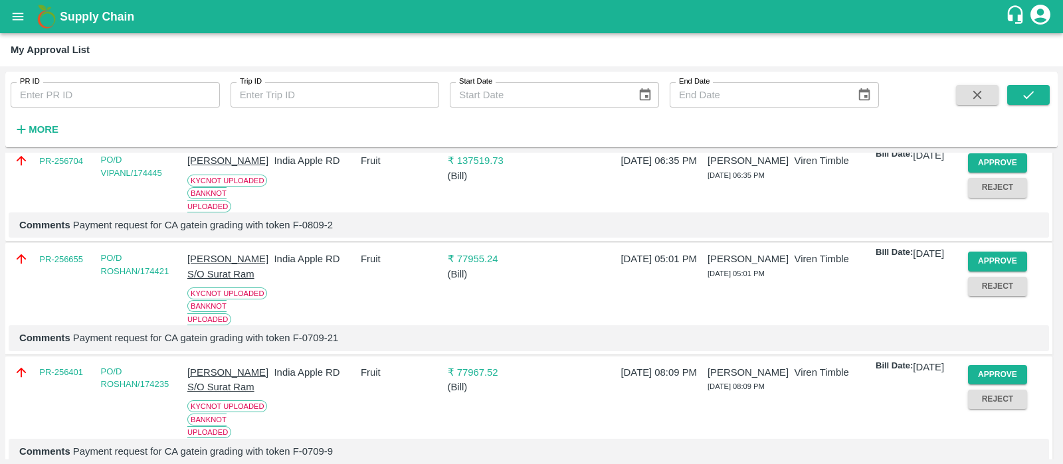
scroll to position [0, 0]
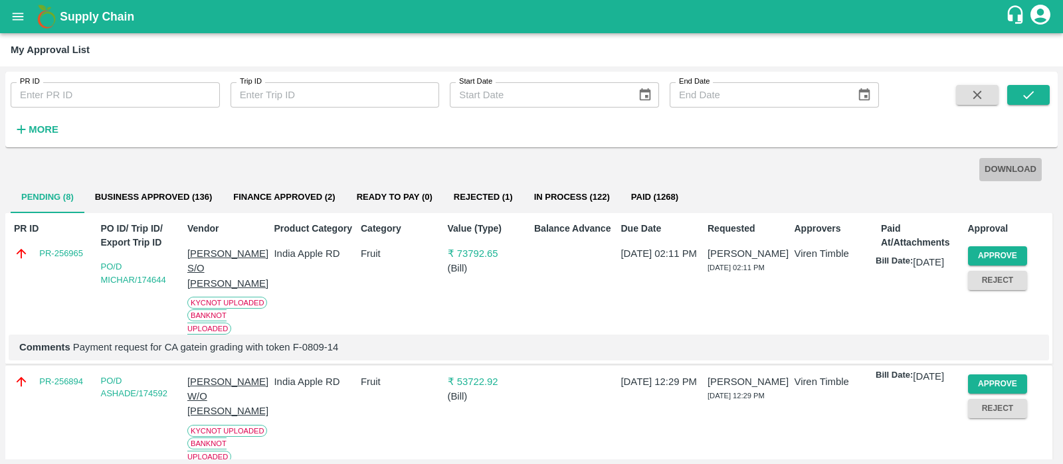
click at [1009, 174] on button "DOWNLOAD" at bounding box center [1010, 169] width 62 height 23
